Goal: Task Accomplishment & Management: Use online tool/utility

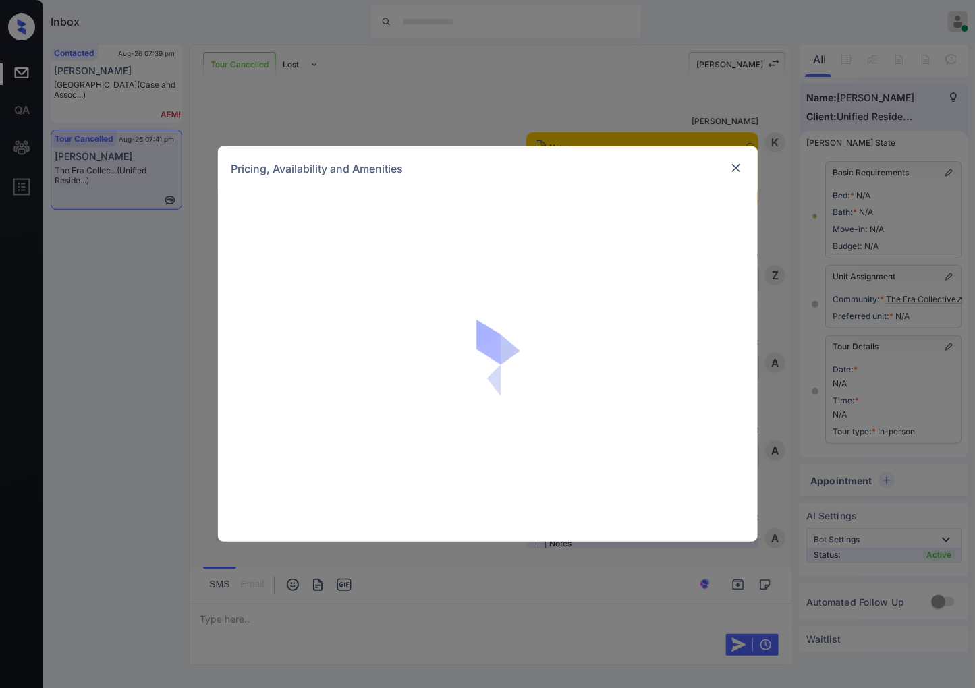
scroll to position [2238, 0]
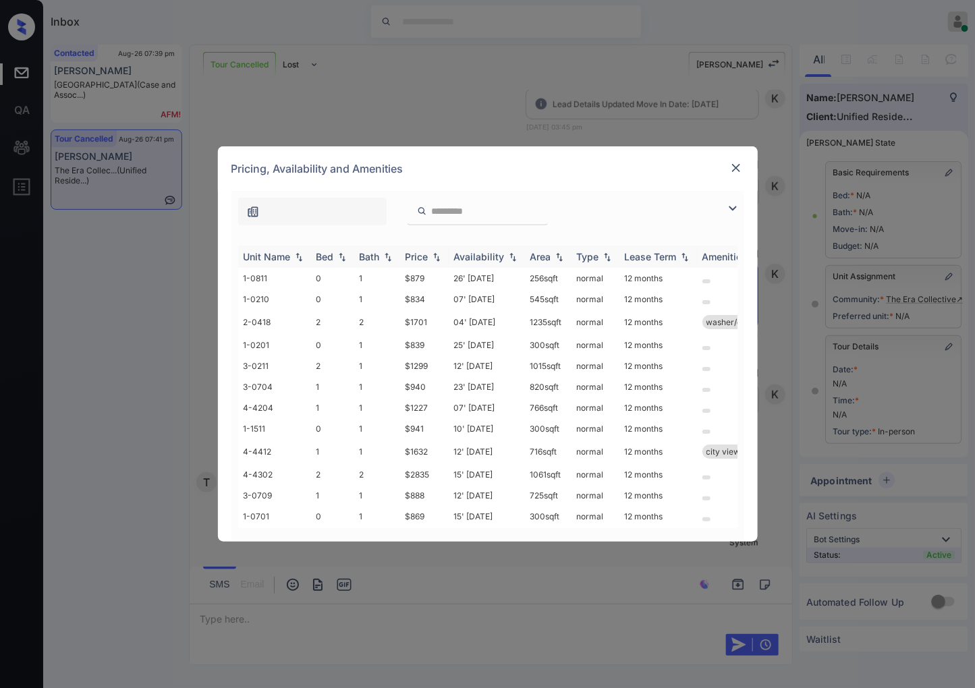
click at [435, 255] on img at bounding box center [436, 256] width 13 height 9
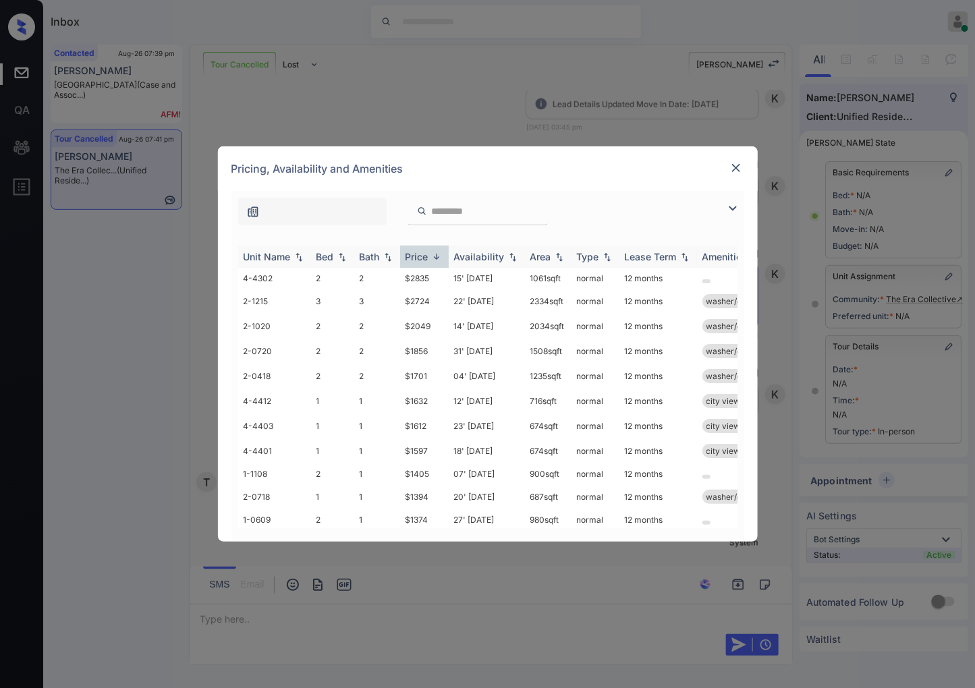
click at [435, 255] on img at bounding box center [436, 257] width 13 height 10
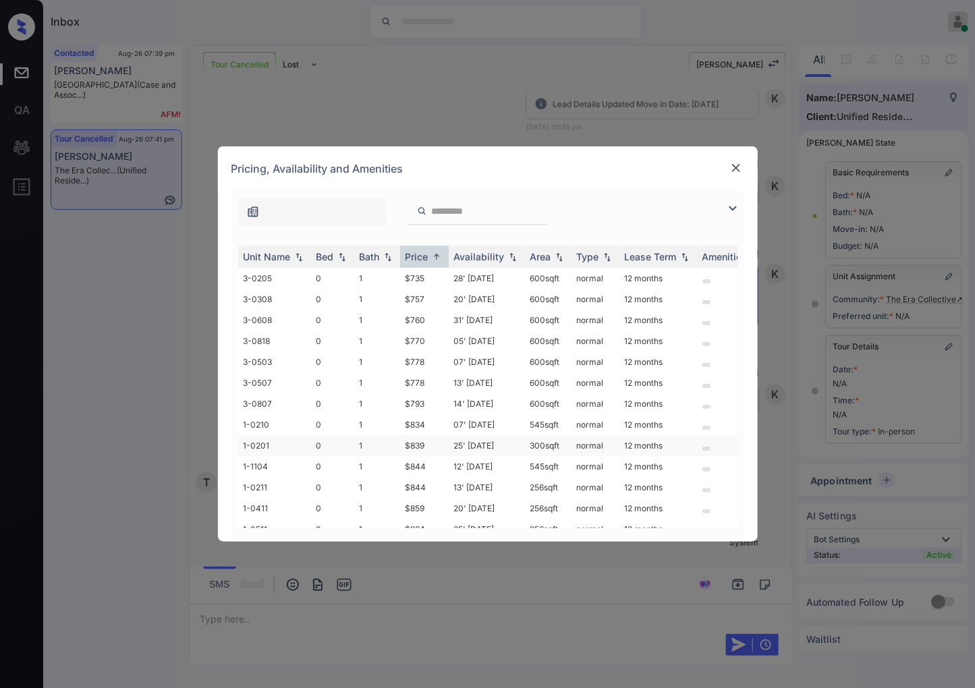
scroll to position [449, 0]
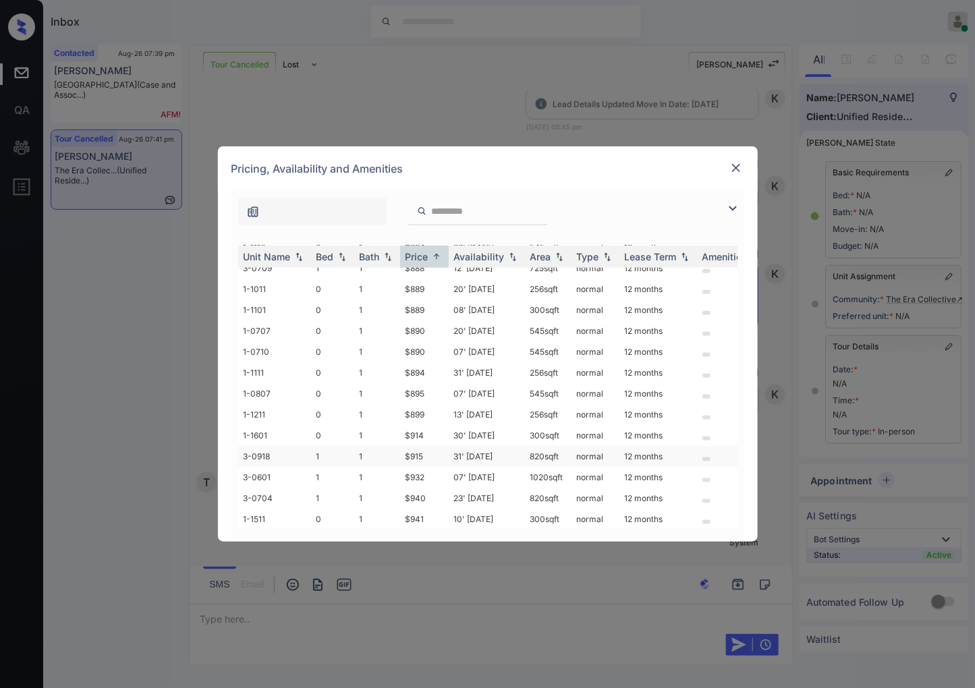
click at [424, 446] on td "$915" at bounding box center [424, 456] width 49 height 21
drag, startPoint x: 424, startPoint y: 443, endPoint x: 564, endPoint y: 362, distance: 162.1
click at [423, 446] on td "$915" at bounding box center [424, 456] width 49 height 21
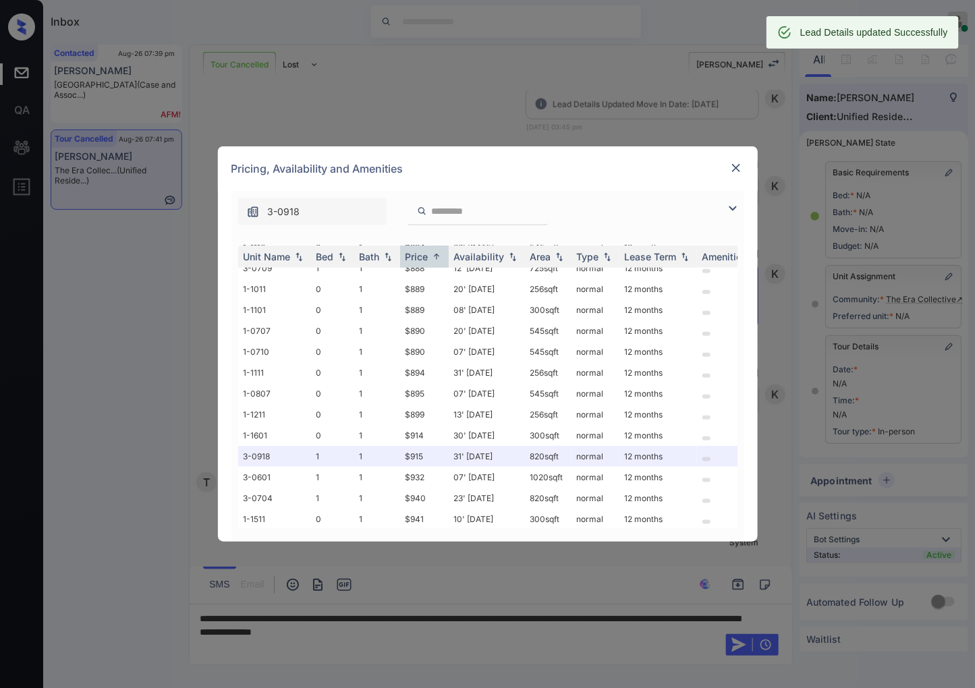
click at [736, 173] on img at bounding box center [736, 167] width 13 height 13
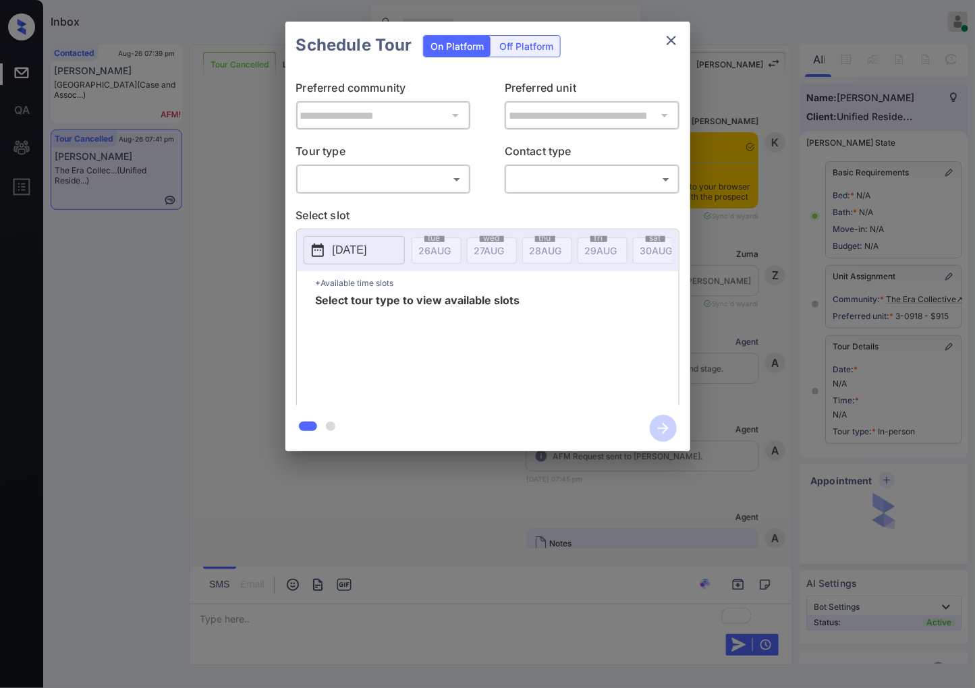
scroll to position [7904, 0]
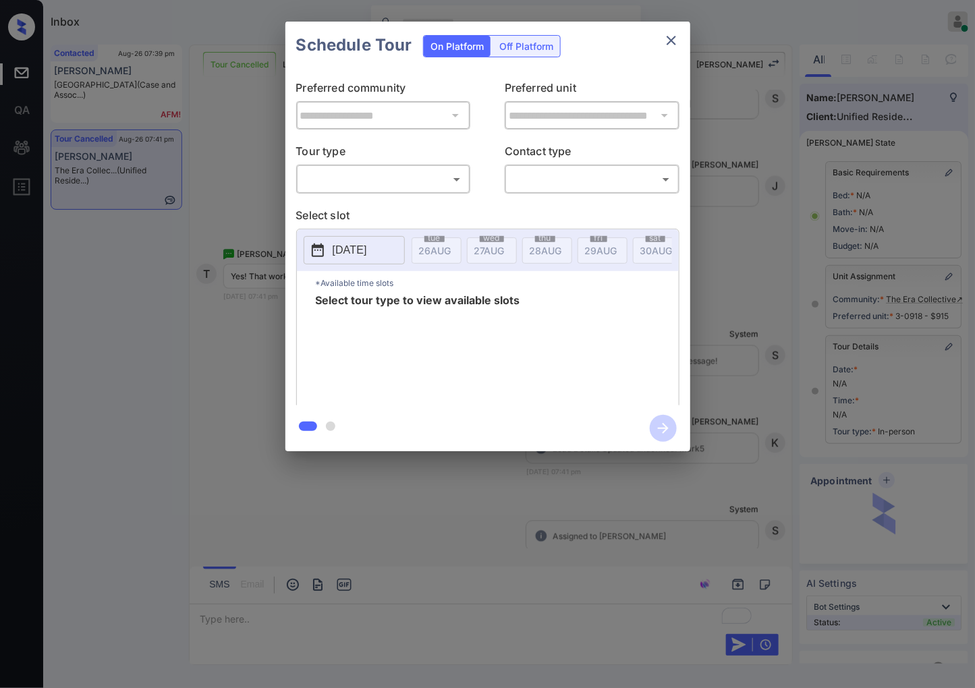
click at [458, 170] on body "Inbox [PERSON_NAME] Online Set yourself offline Set yourself on break Profile S…" at bounding box center [487, 344] width 975 height 688
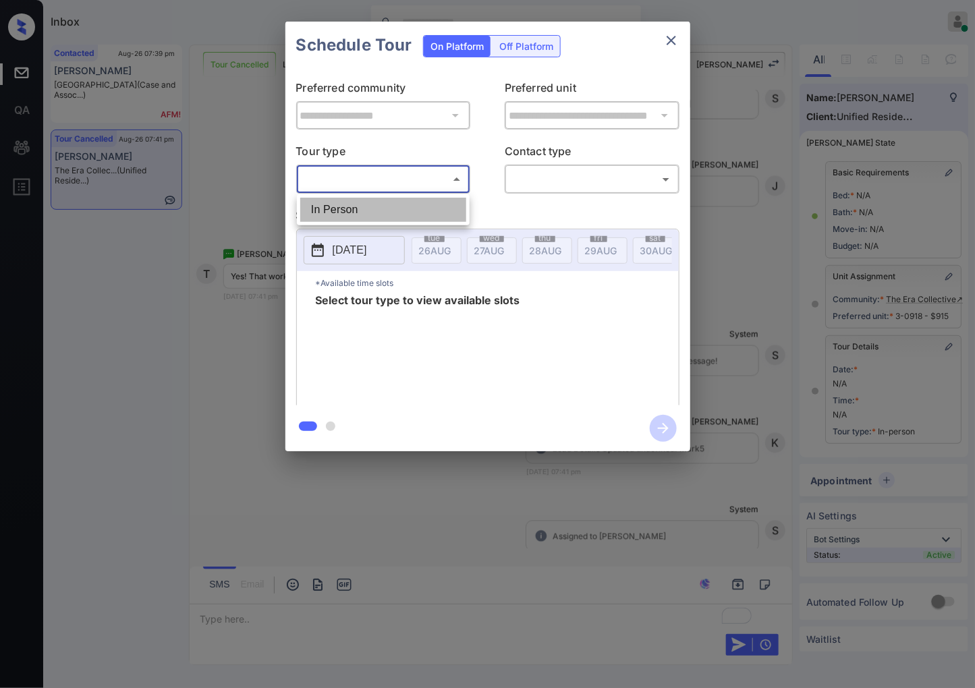
click at [443, 217] on li "In Person" at bounding box center [383, 210] width 166 height 24
type input "********"
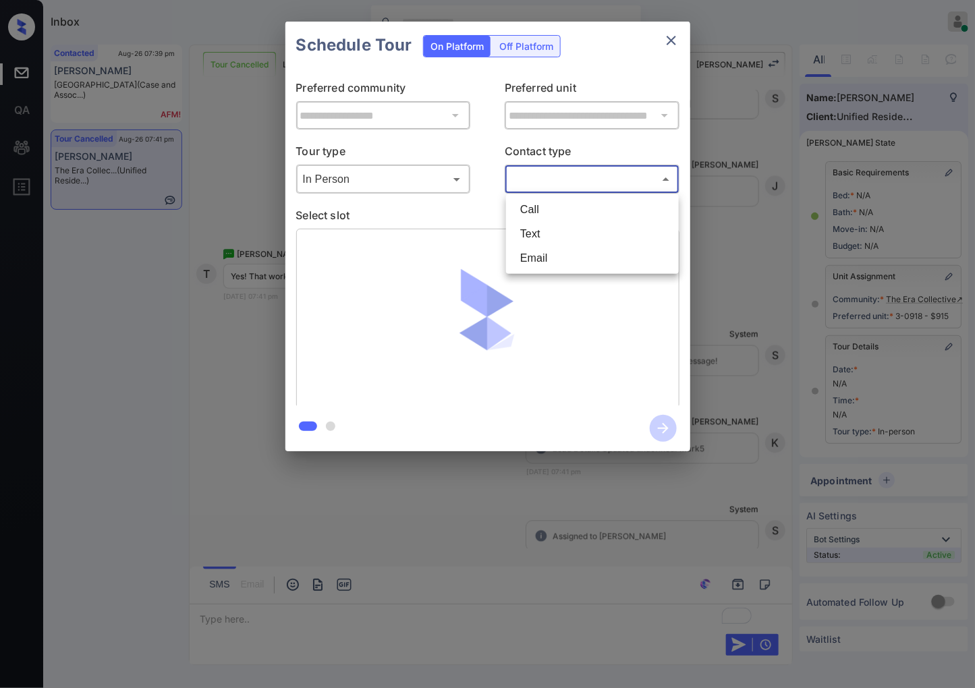
click at [571, 184] on body "Inbox [PERSON_NAME] Online Set yourself offline Set yourself on break Profile S…" at bounding box center [487, 344] width 975 height 688
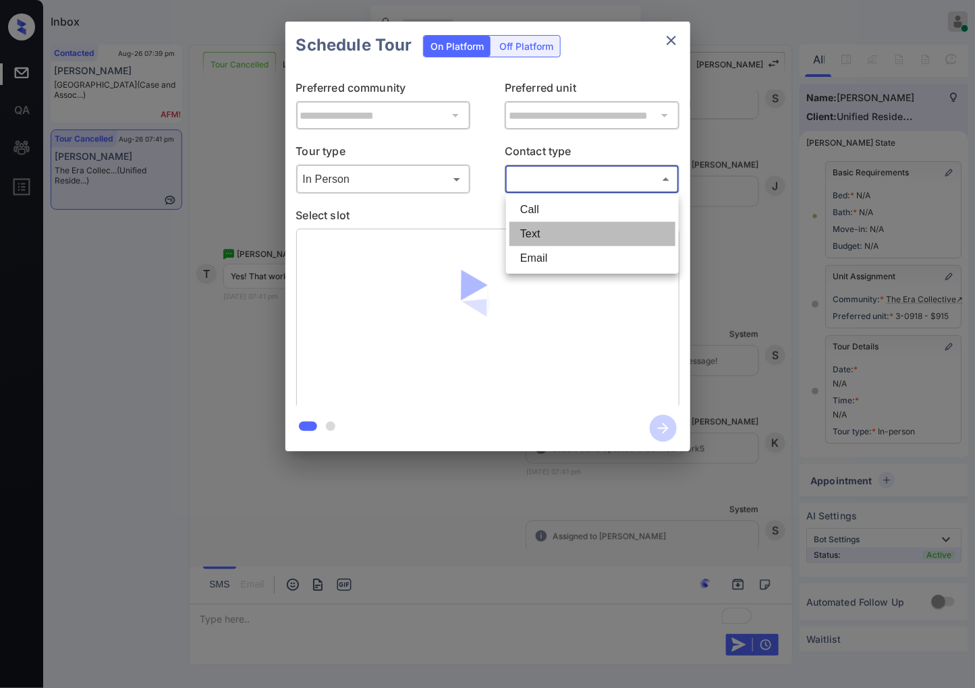
click at [553, 233] on li "Text" at bounding box center [593, 234] width 166 height 24
type input "****"
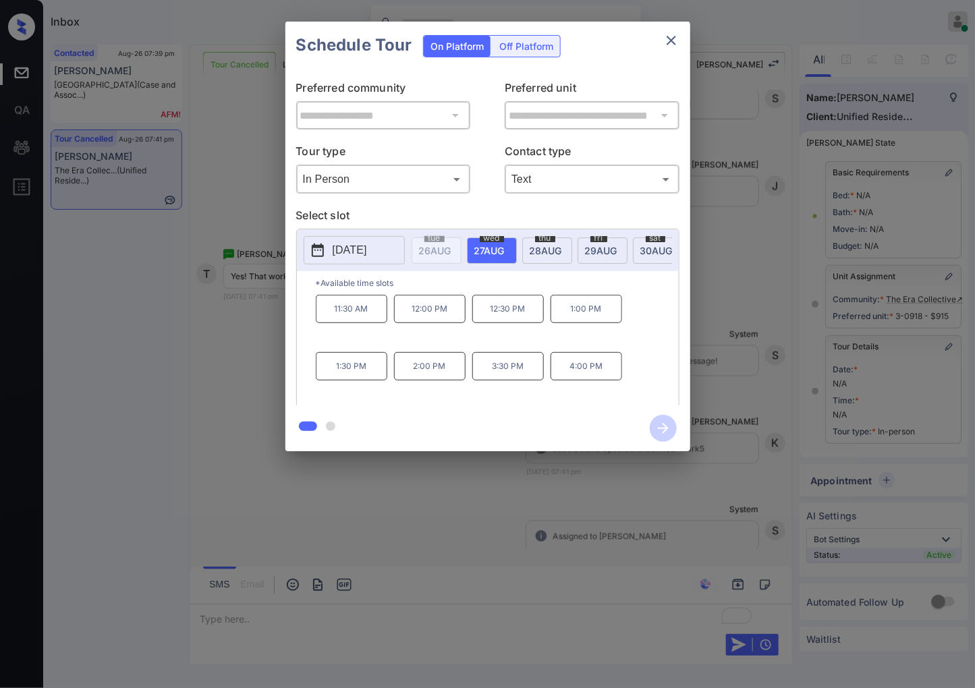
click at [649, 254] on span "30 AUG" at bounding box center [656, 250] width 32 height 11
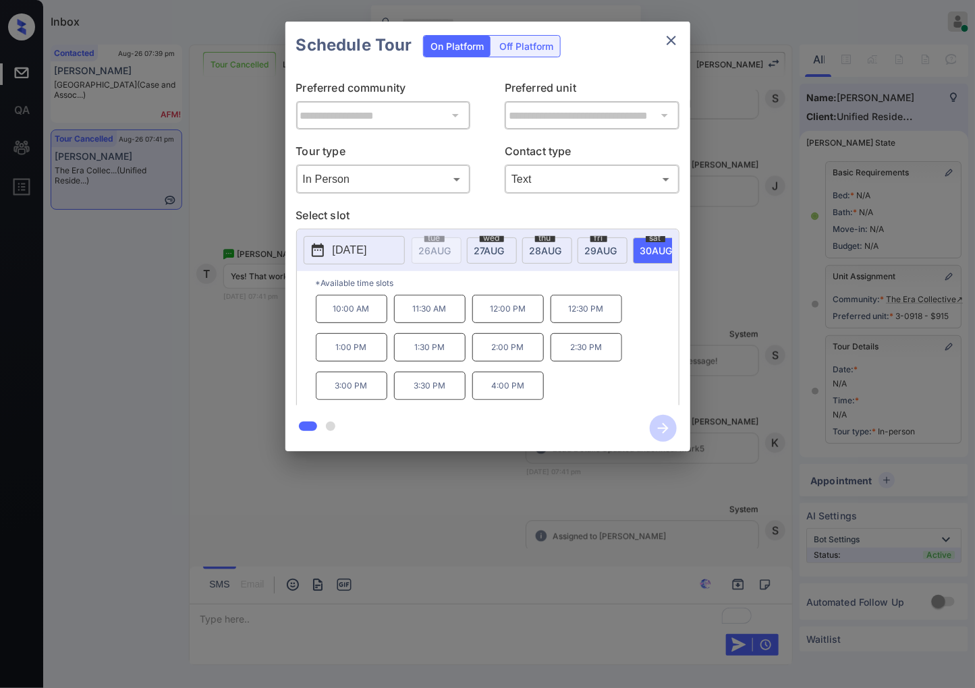
click at [247, 380] on div "**********" at bounding box center [487, 236] width 975 height 473
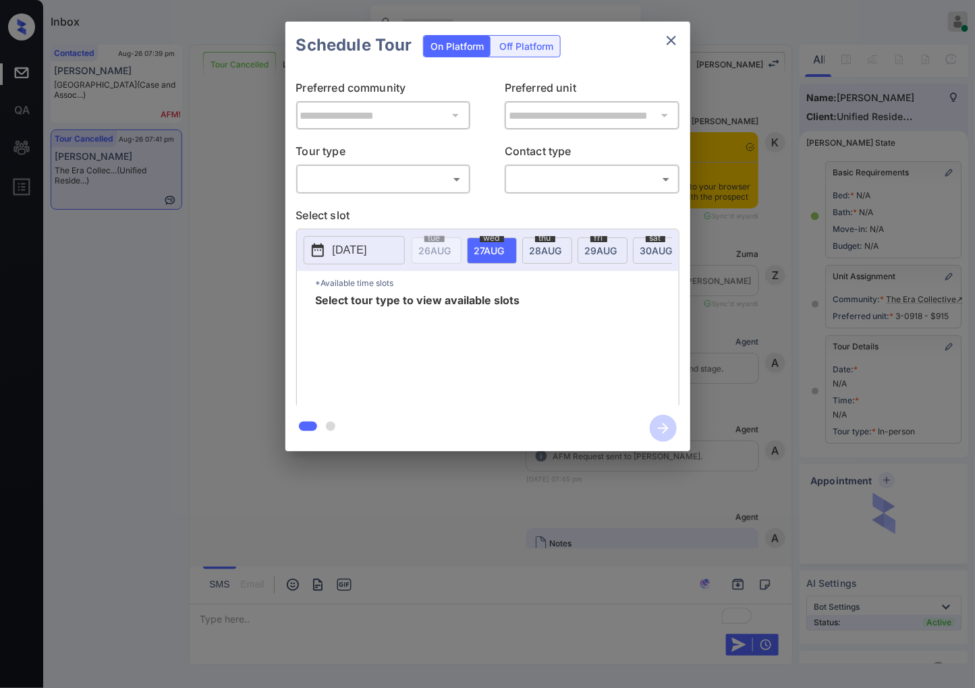
scroll to position [7678, 0]
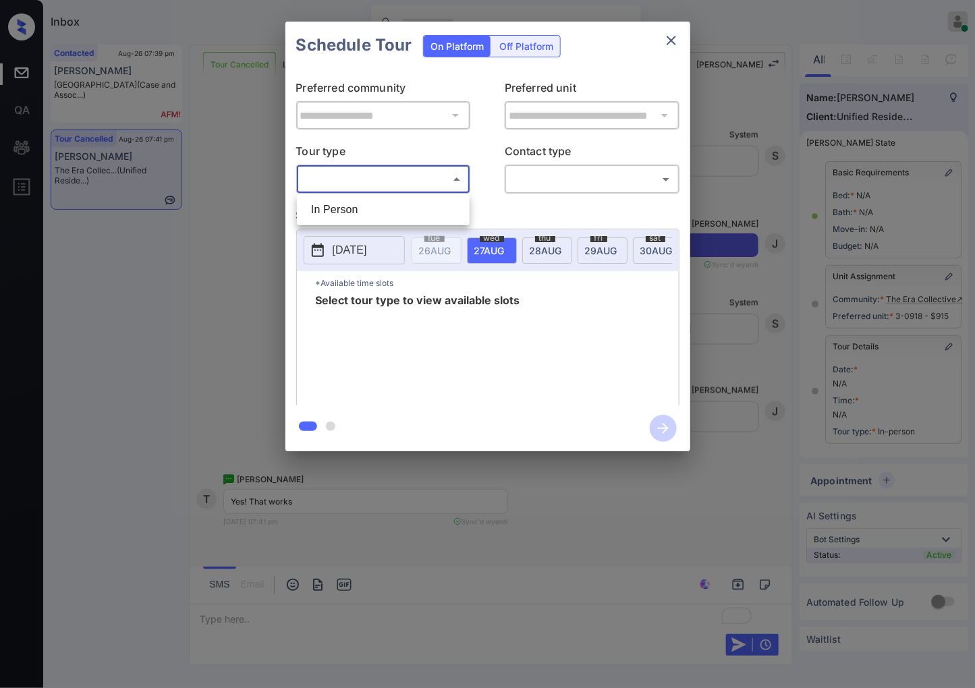
click at [450, 186] on body "Inbox [PERSON_NAME] Online Set yourself offline Set yourself on break Profile S…" at bounding box center [487, 344] width 975 height 688
click at [458, 216] on li "In Person" at bounding box center [383, 210] width 166 height 24
type input "********"
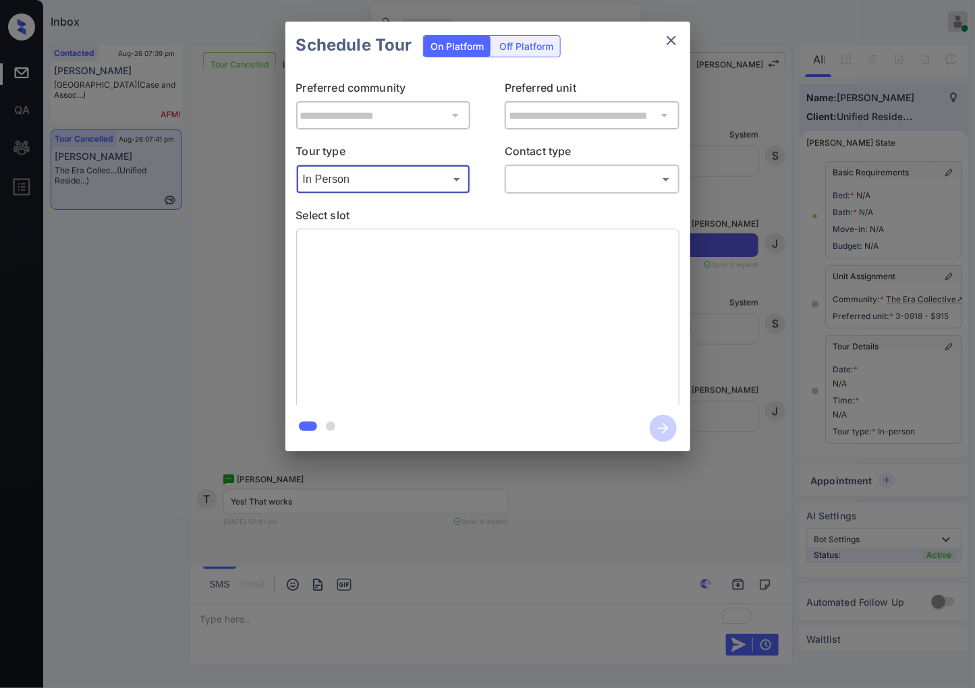
click at [564, 189] on body "Inbox [PERSON_NAME] Online Set yourself offline Set yourself on break Profile S…" at bounding box center [487, 344] width 975 height 688
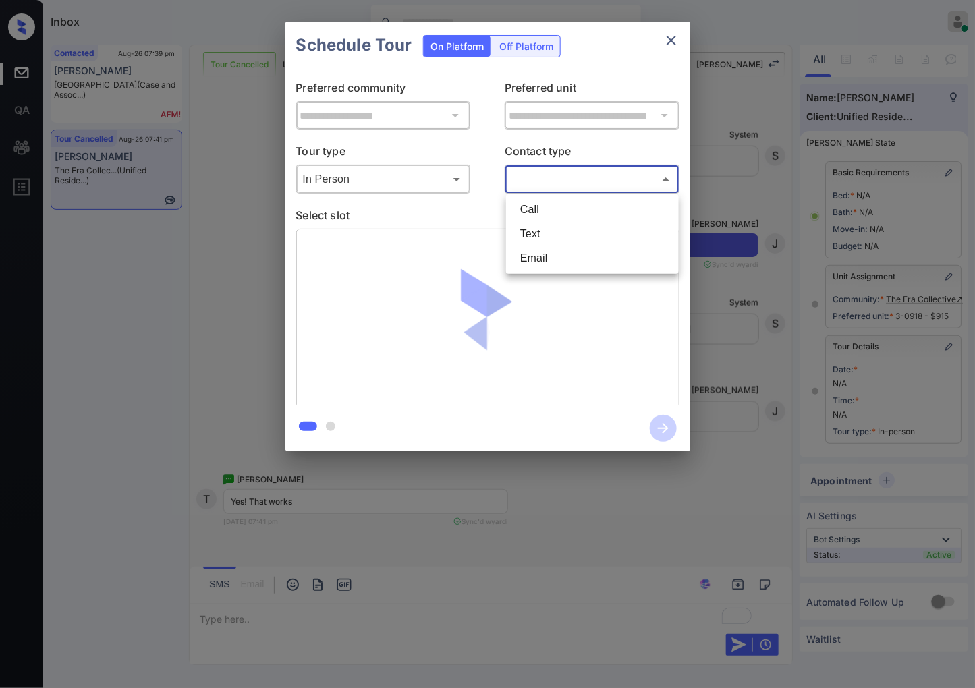
click at [562, 240] on li "Text" at bounding box center [593, 234] width 166 height 24
type input "****"
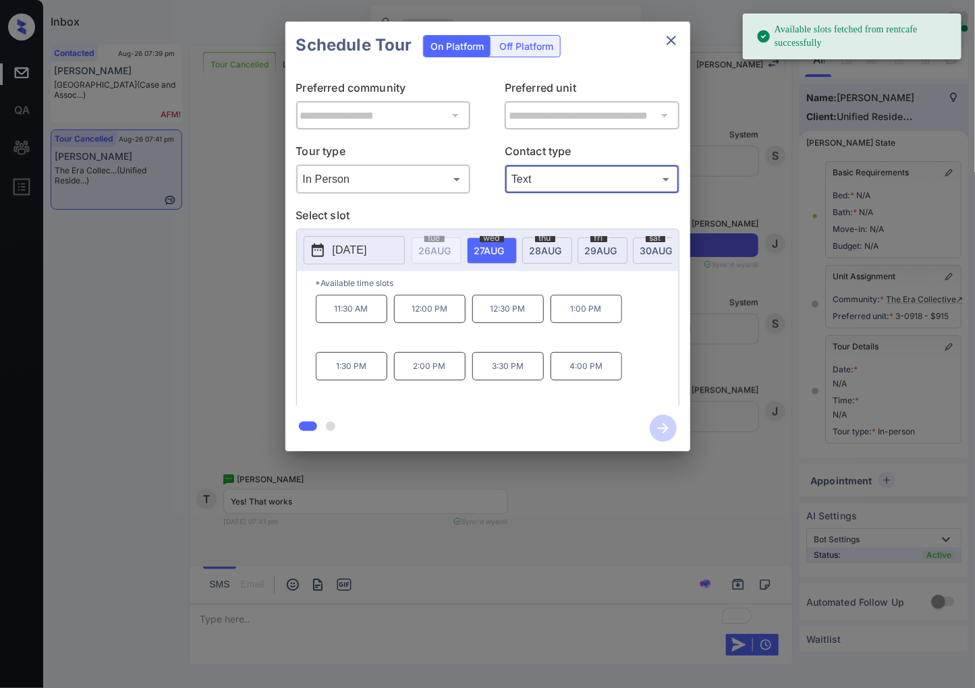
click at [367, 248] on p "[DATE]" at bounding box center [350, 250] width 34 height 16
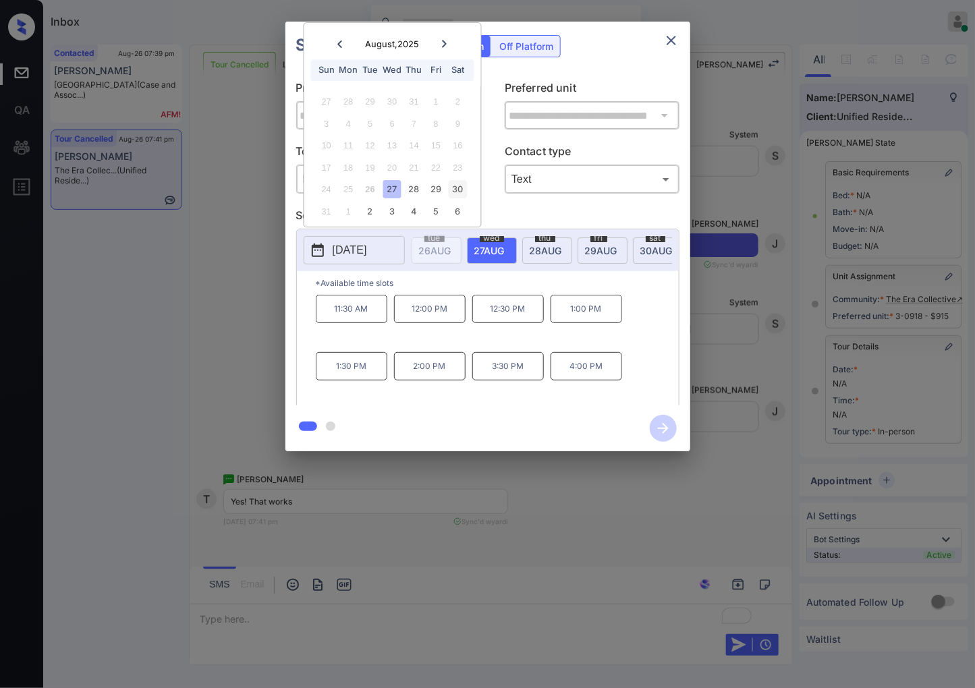
click at [456, 191] on div "30" at bounding box center [458, 190] width 18 height 18
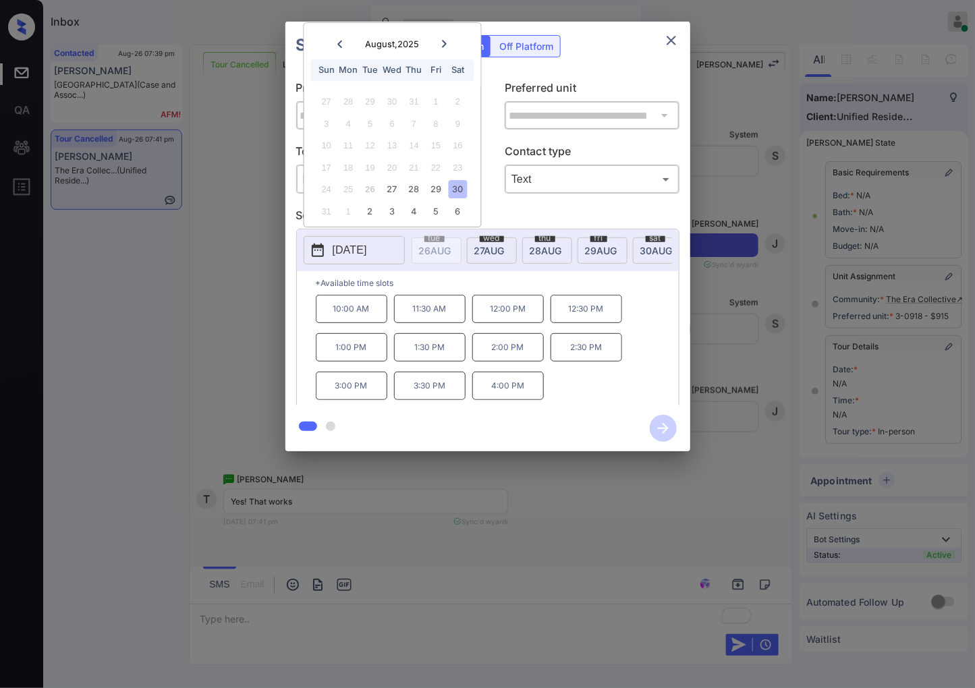
click at [528, 389] on p "4:00 PM" at bounding box center [508, 386] width 72 height 28
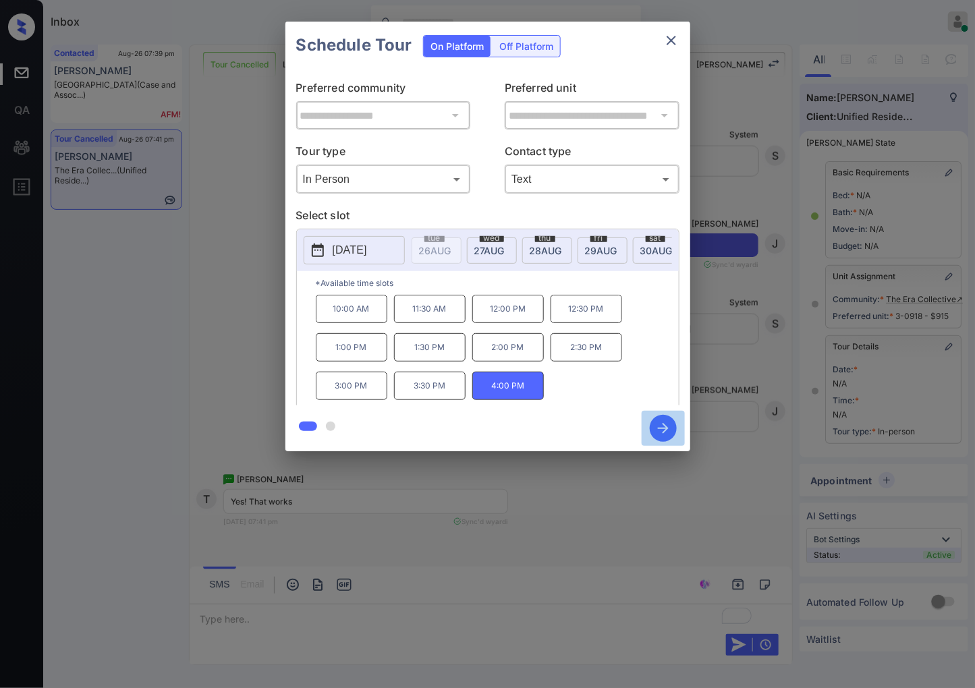
click at [670, 426] on icon "button" at bounding box center [663, 428] width 27 height 27
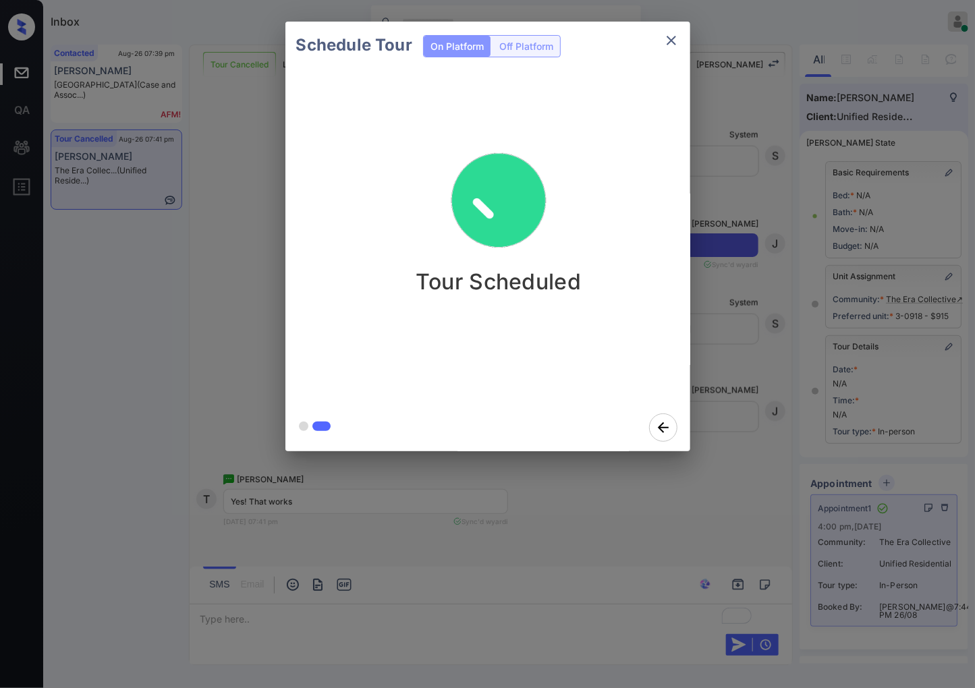
click at [774, 472] on div "Schedule Tour On Platform Off Platform Tour Scheduled" at bounding box center [487, 236] width 975 height 473
